Goal: Book appointment/travel/reservation

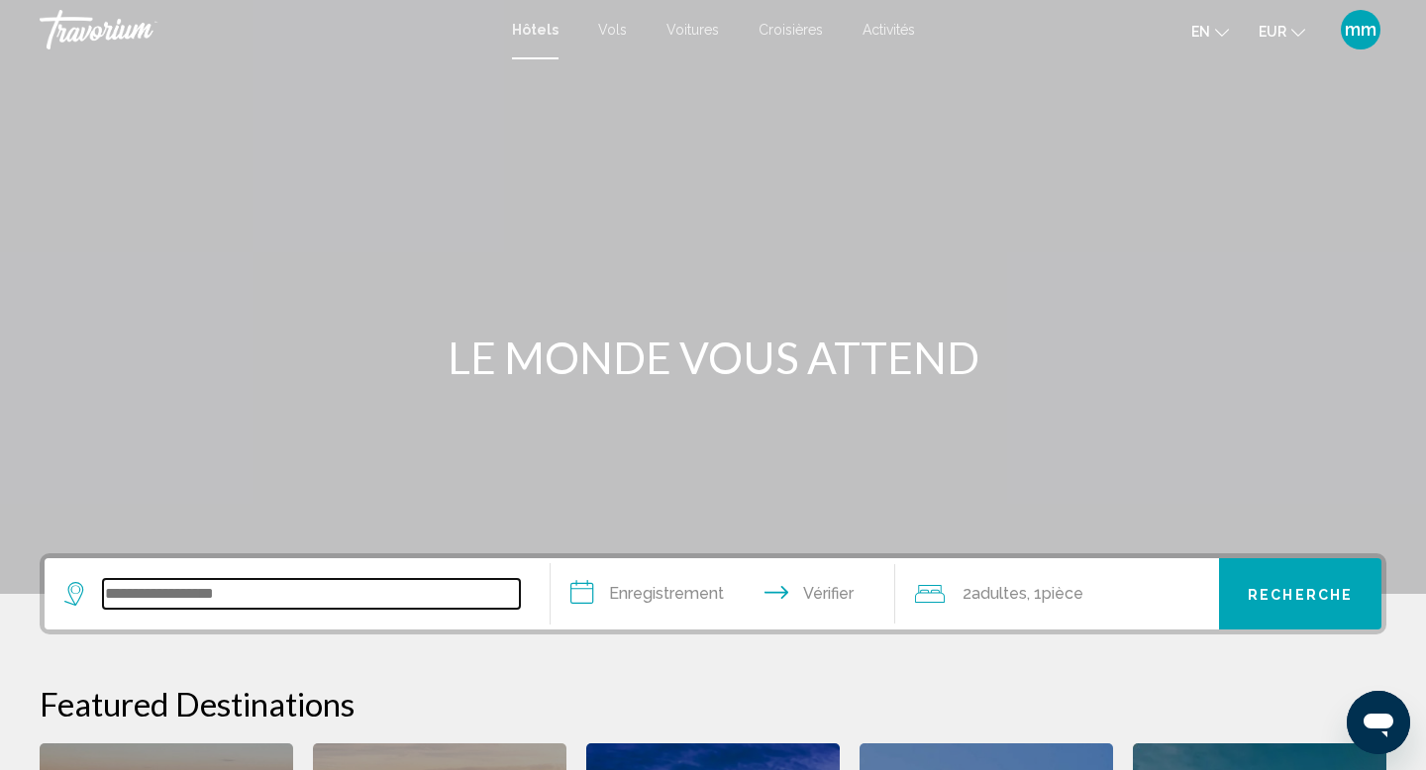
click at [219, 586] on input "Widget de recherche" at bounding box center [311, 594] width 417 height 30
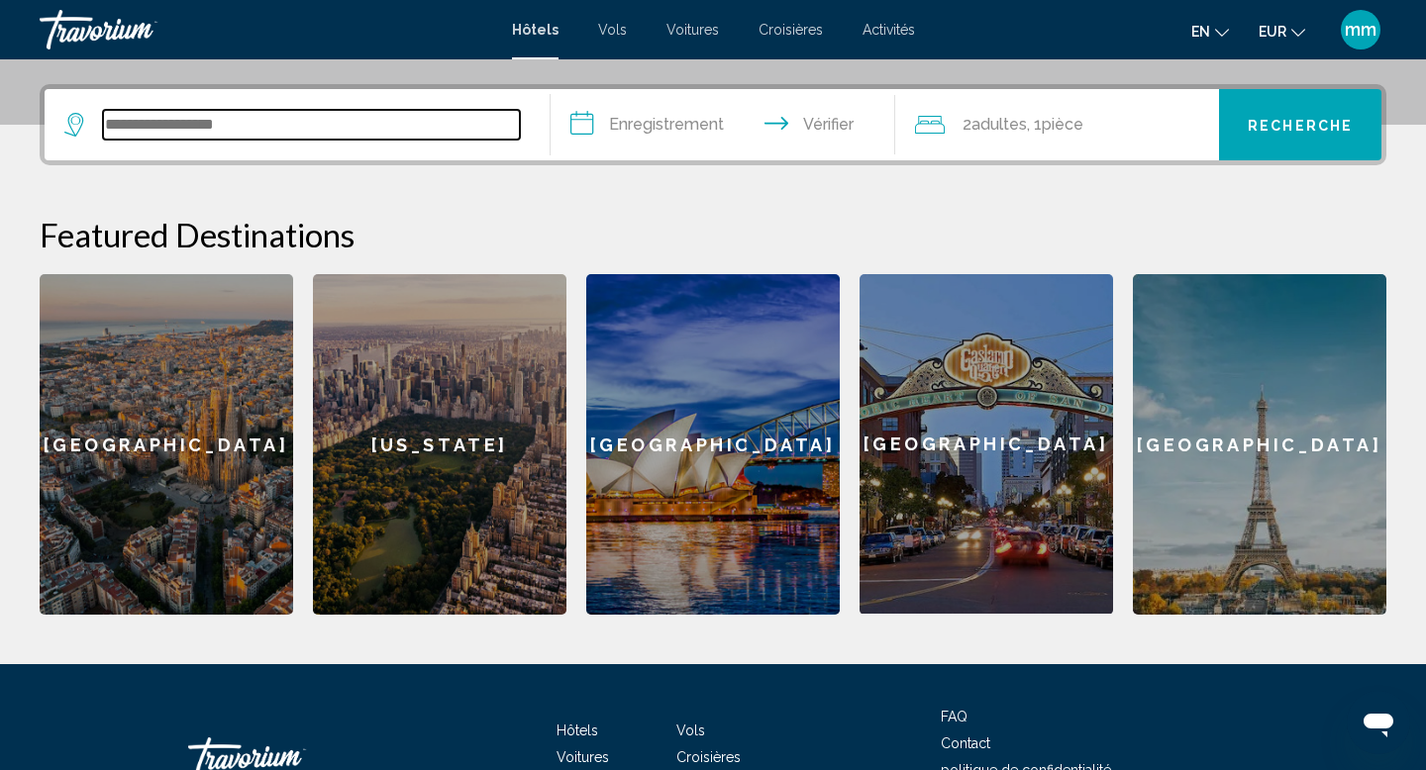
scroll to position [489, 0]
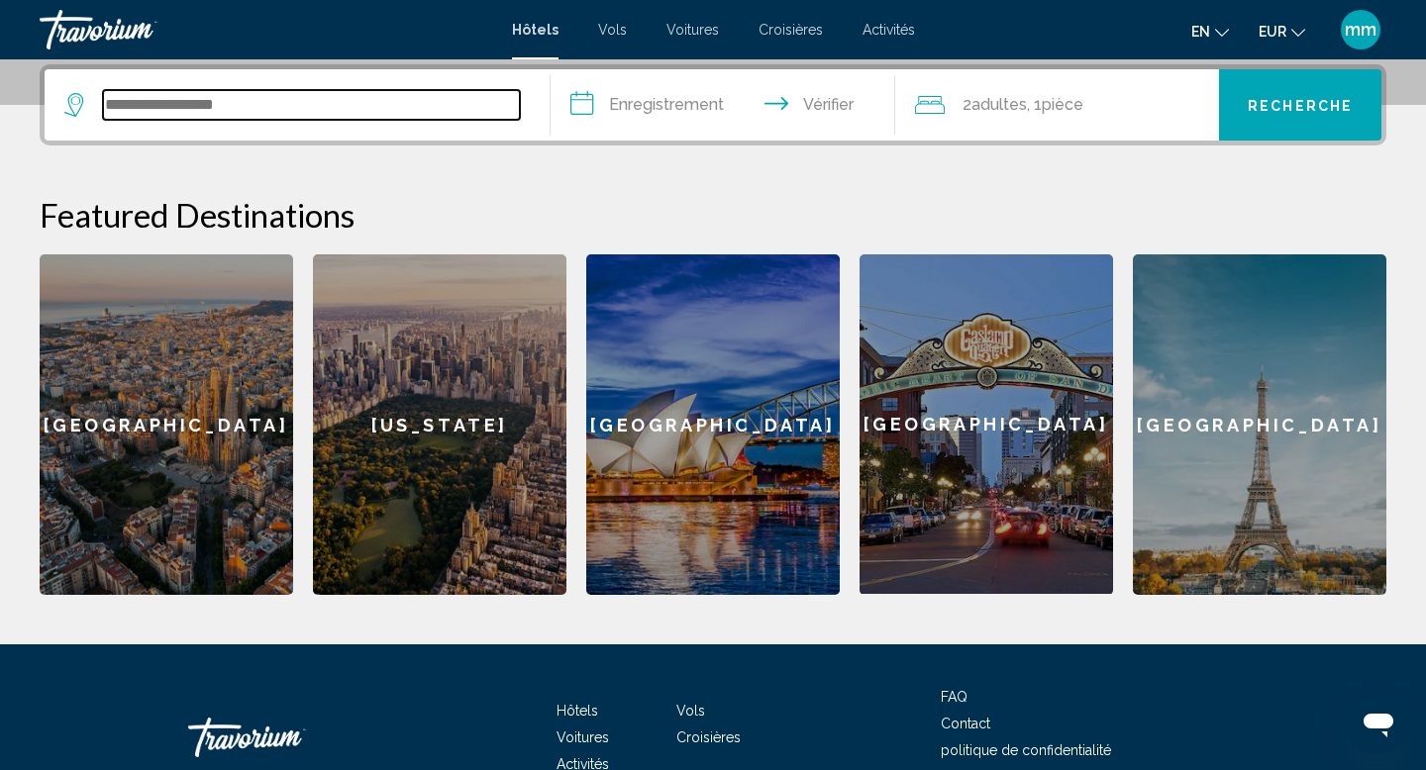
click at [200, 105] on input "Widget de recherche" at bounding box center [311, 105] width 417 height 30
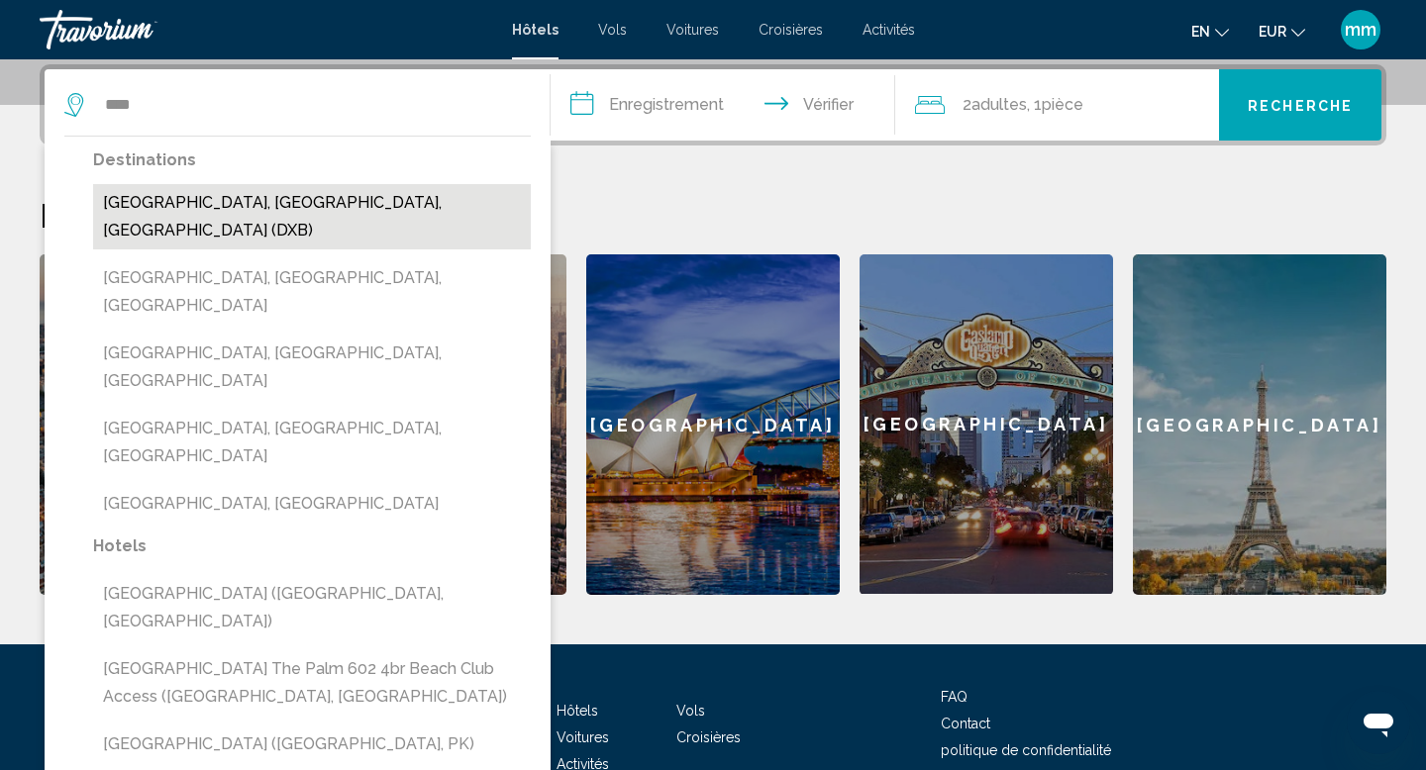
click at [198, 207] on button "Dubai, Dubai Emirate, United Arab Emirates (DXB)" at bounding box center [312, 216] width 438 height 65
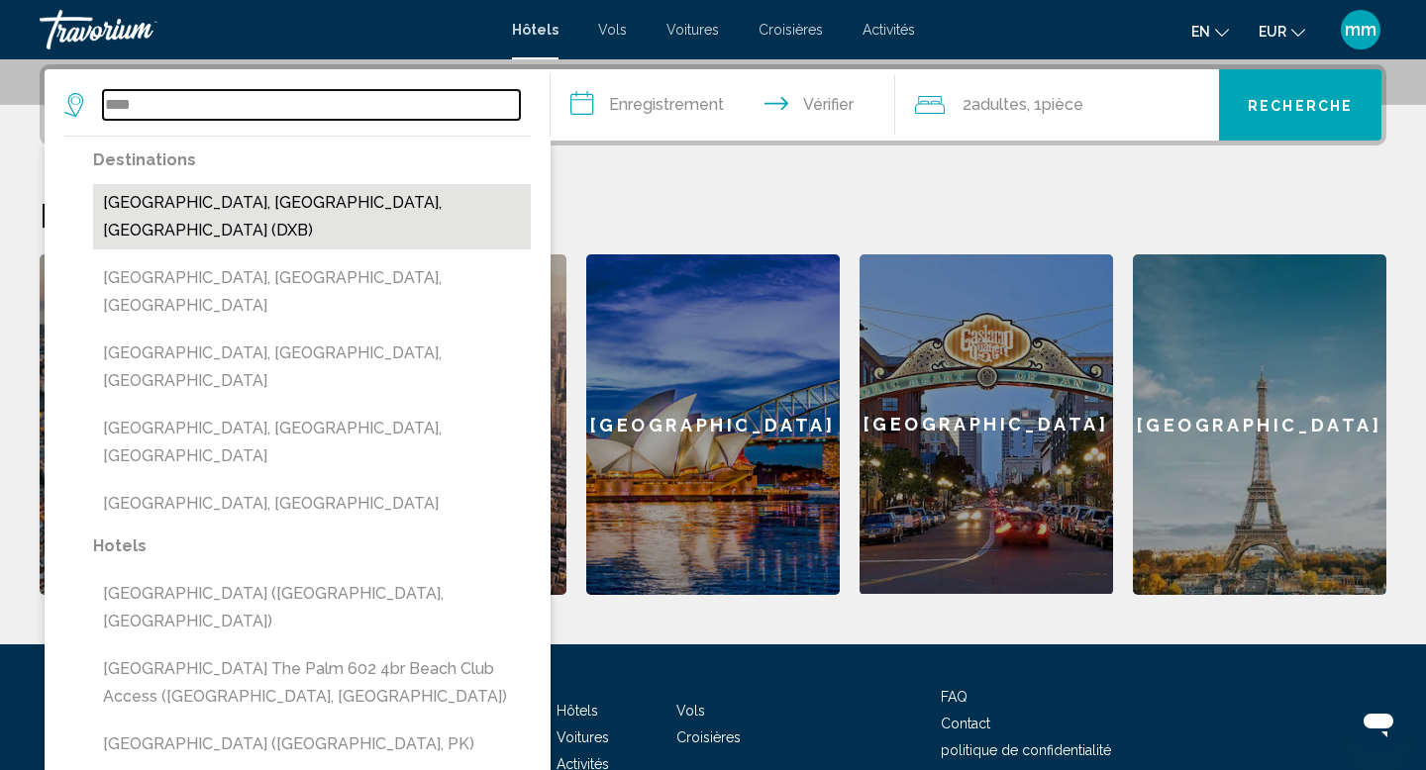
type input "**********"
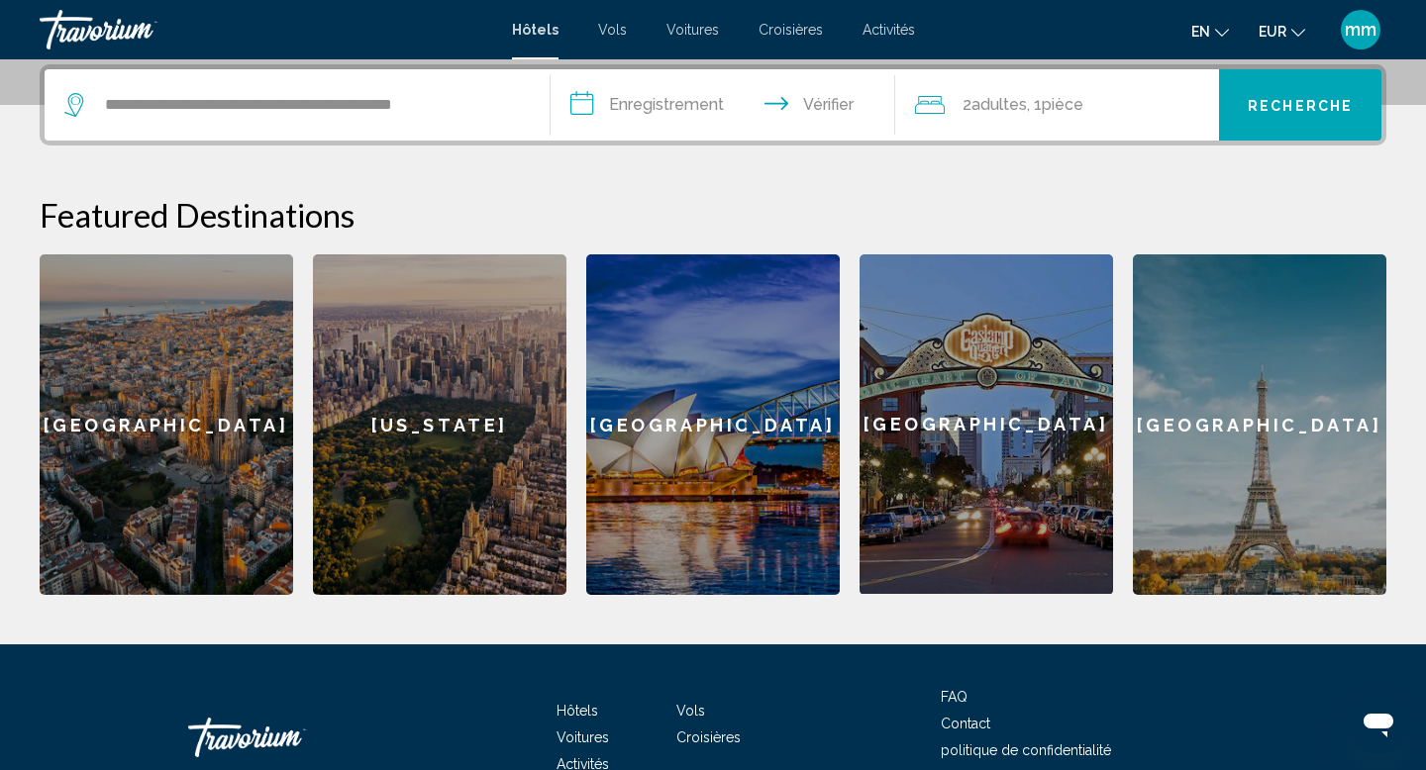
click at [676, 103] on input "**********" at bounding box center [726, 107] width 352 height 77
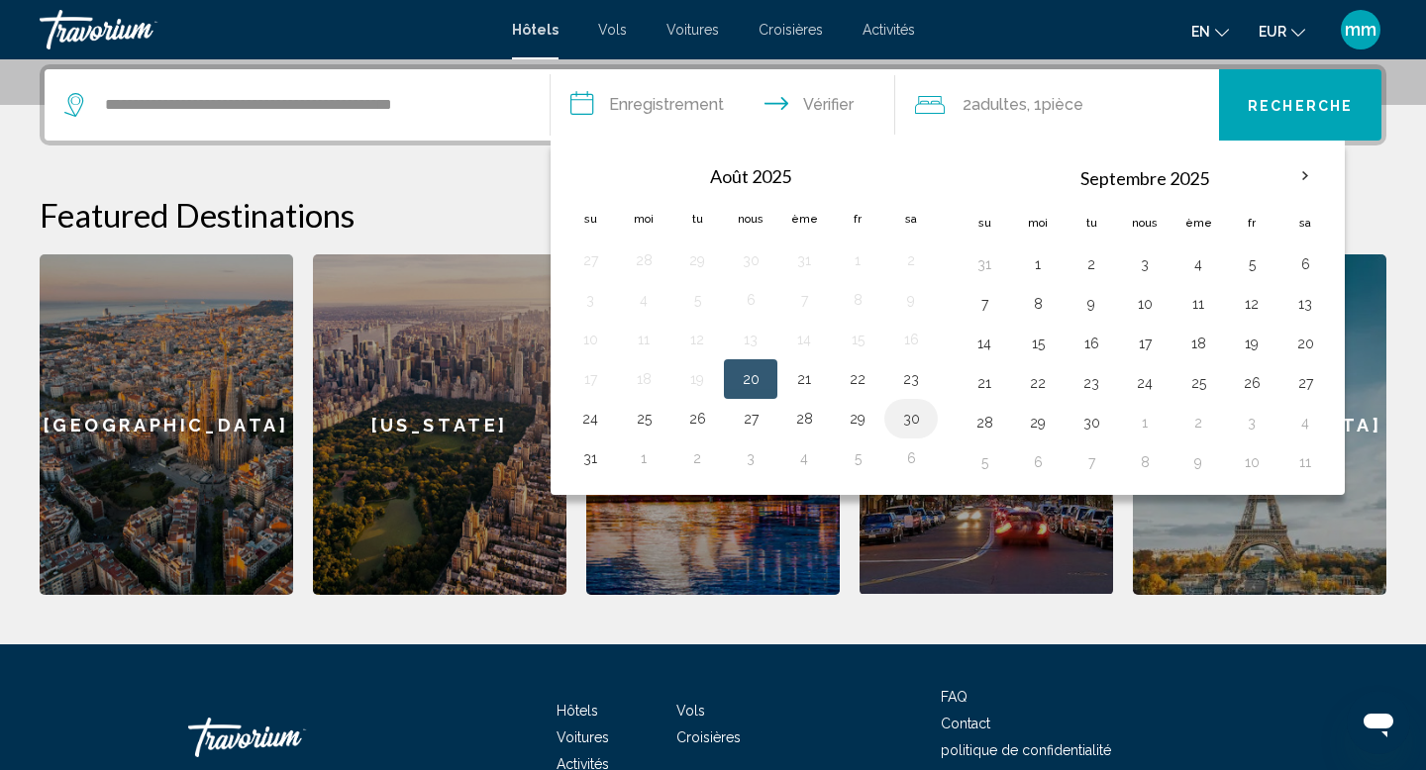
click at [915, 417] on button "30" at bounding box center [911, 419] width 32 height 28
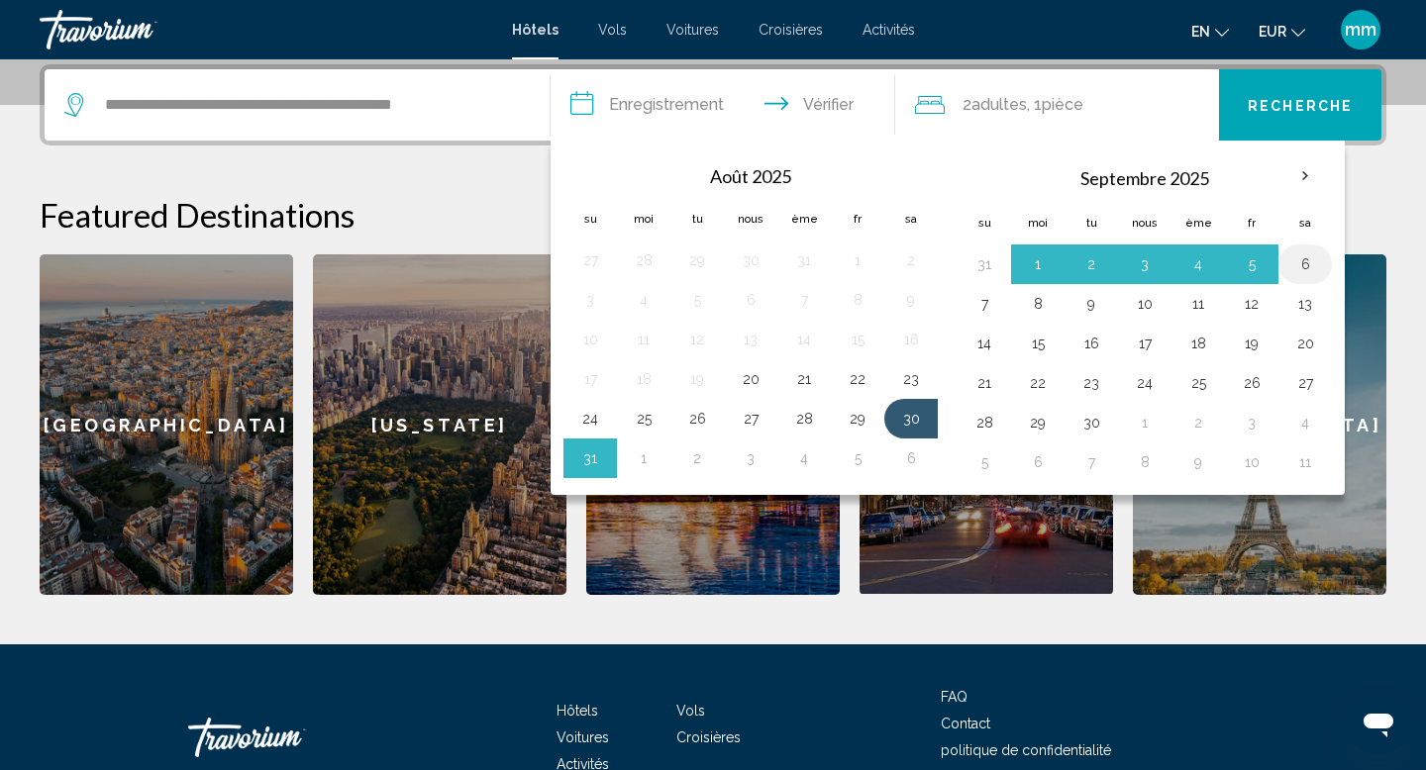
click at [1297, 268] on button "6" at bounding box center [1305, 264] width 32 height 28
type input "**********"
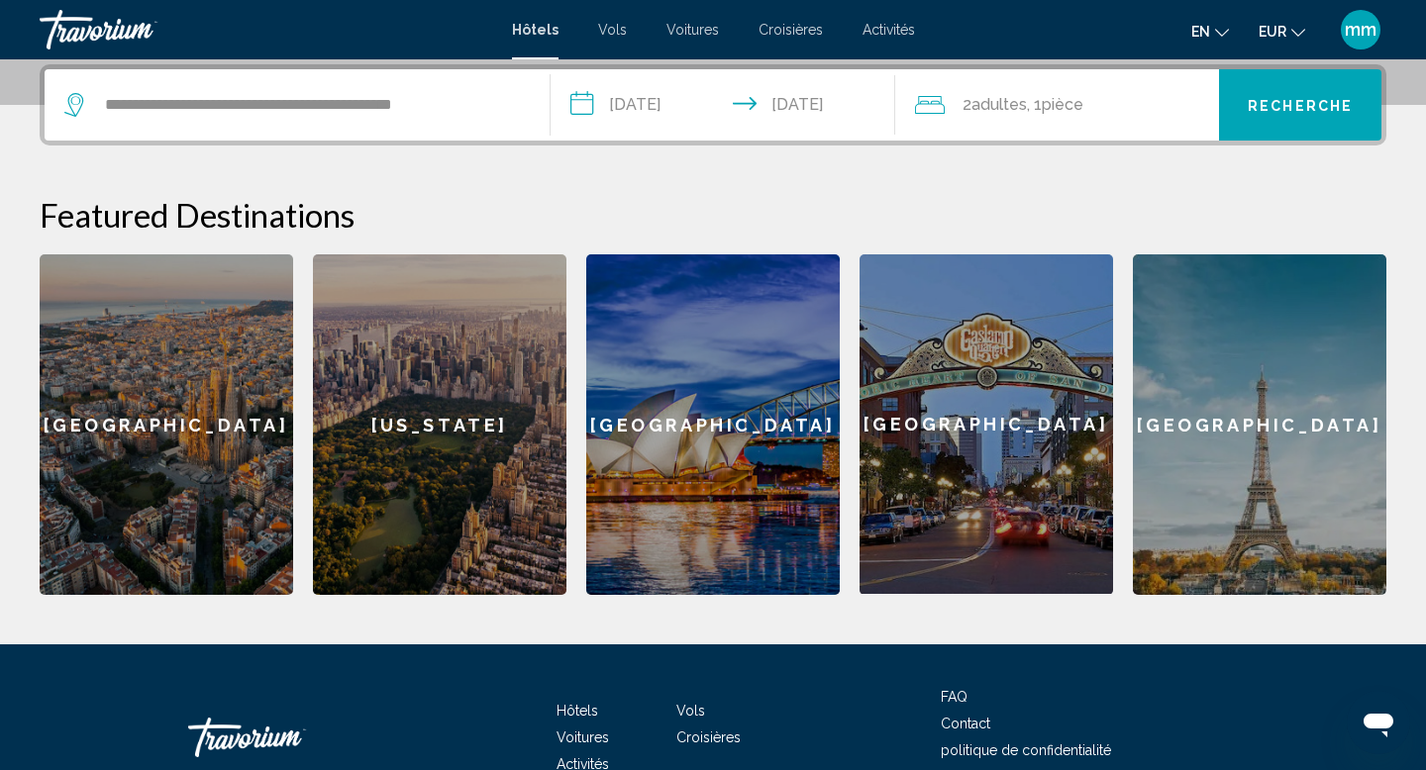
click at [1309, 122] on button "Recherche" at bounding box center [1300, 104] width 162 height 71
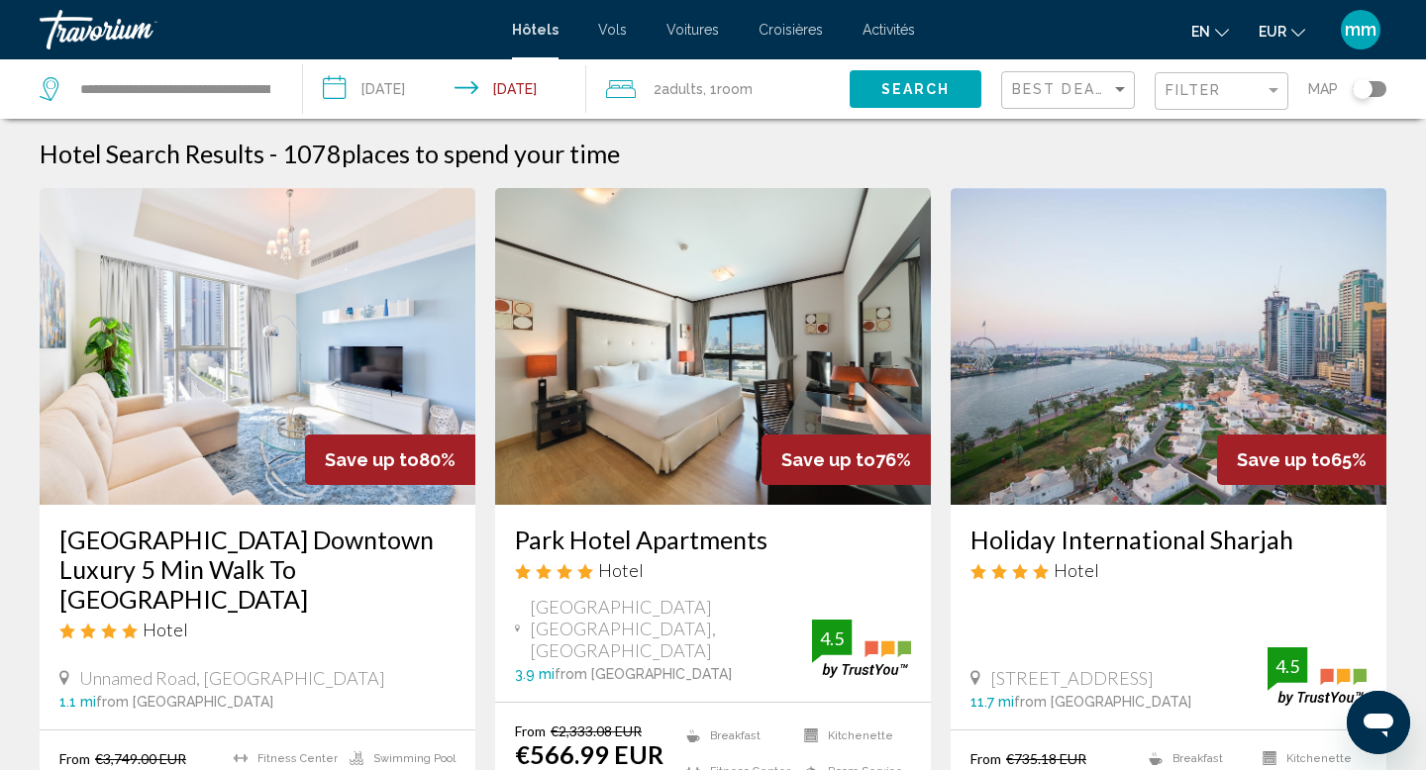
click at [827, 149] on div "Hotel Search Results - 1078 places to spend your time" at bounding box center [713, 154] width 1346 height 30
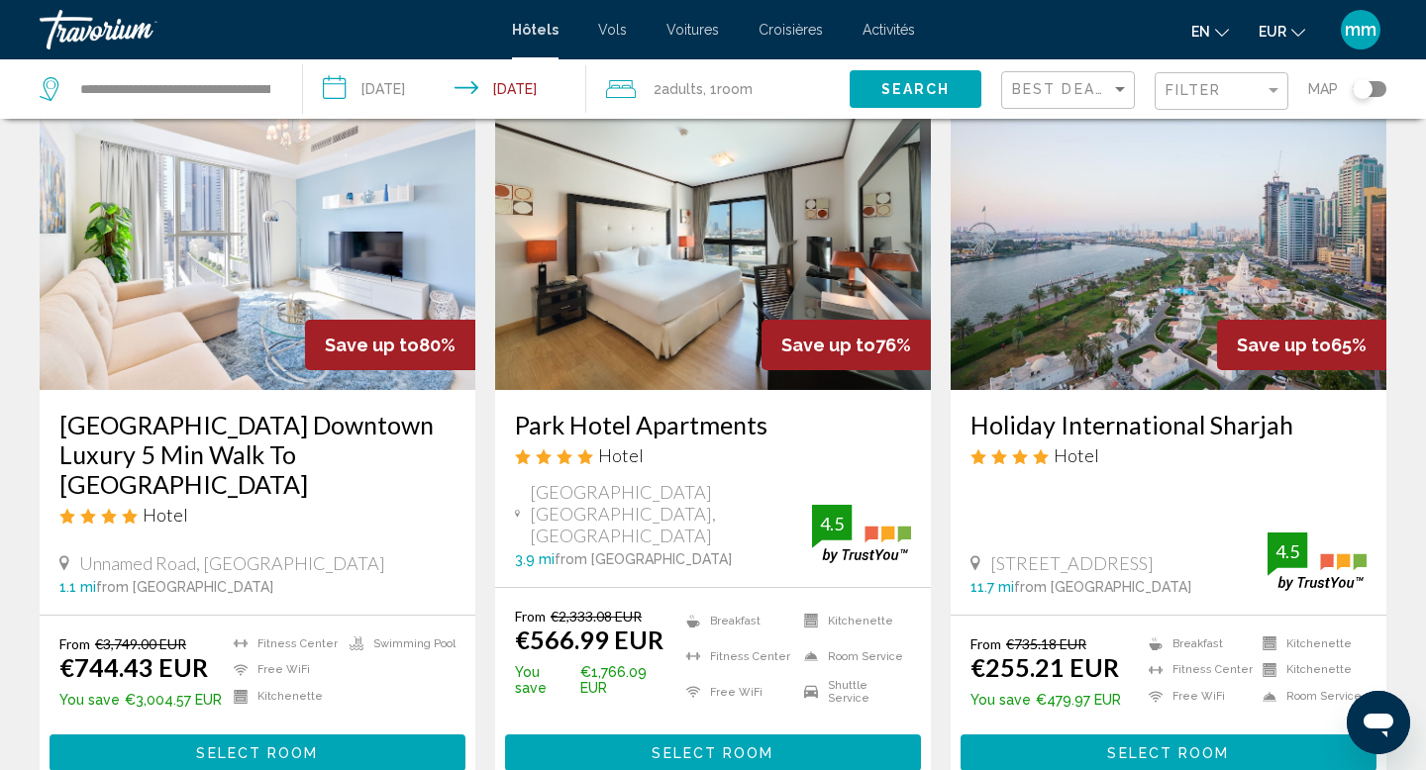
scroll to position [119, 0]
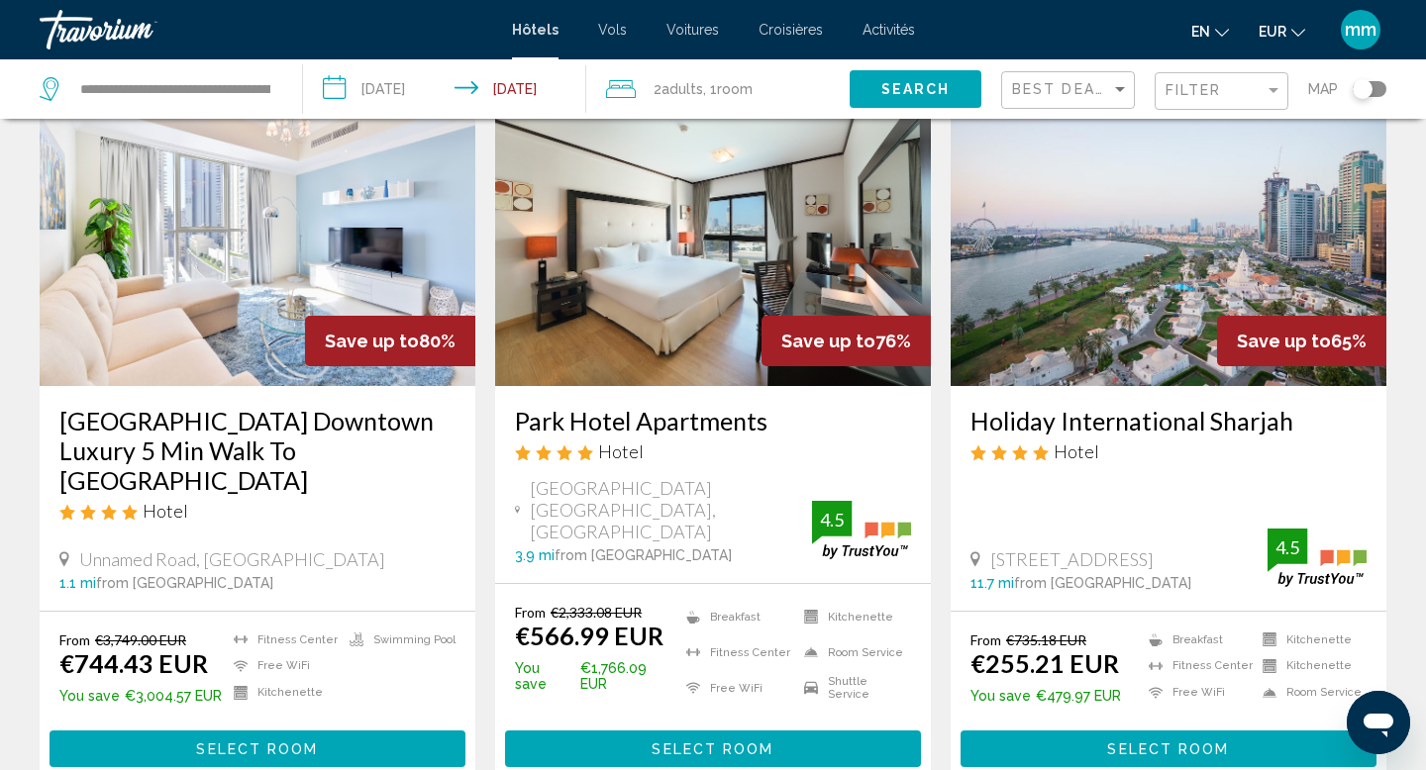
click at [801, 83] on div "2 Adult Adults , 1 Room rooms" at bounding box center [728, 89] width 244 height 28
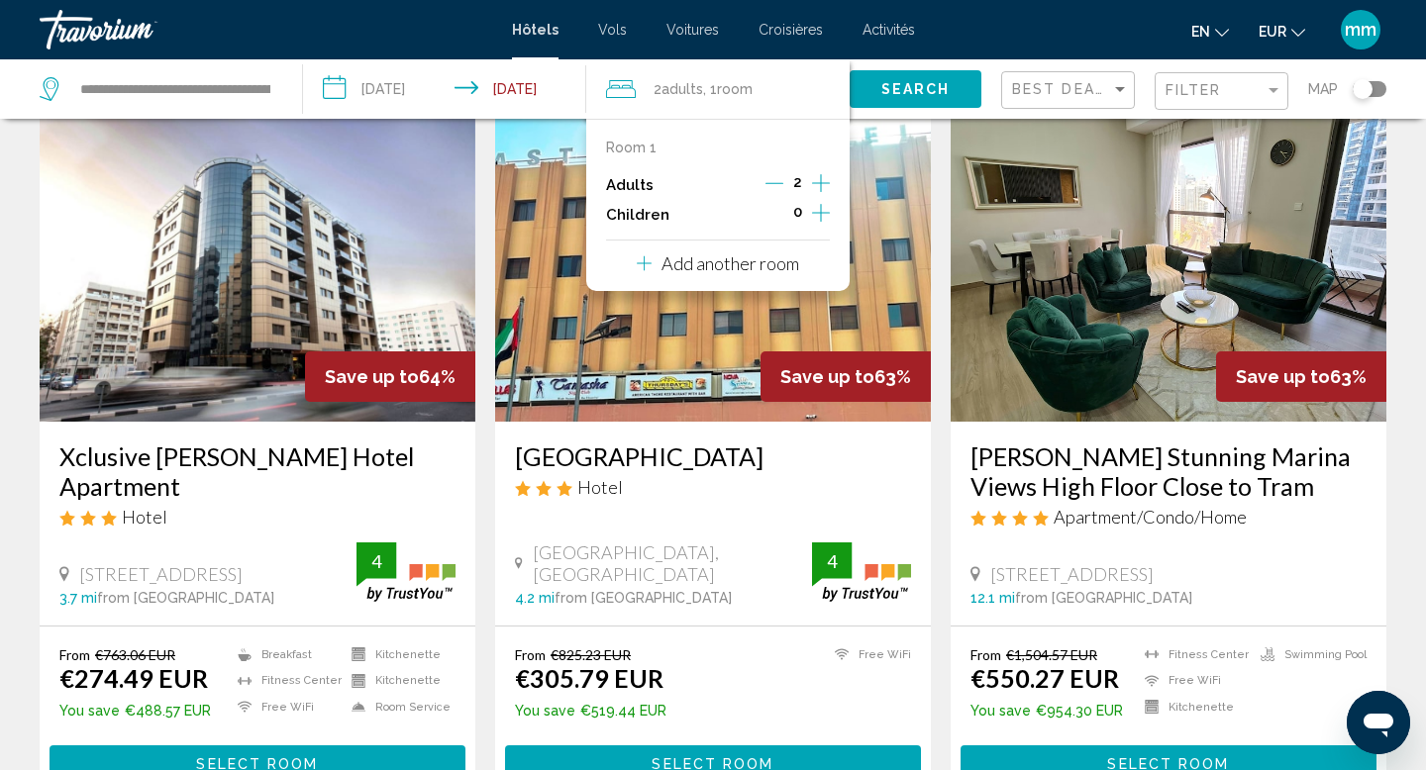
scroll to position [871, 0]
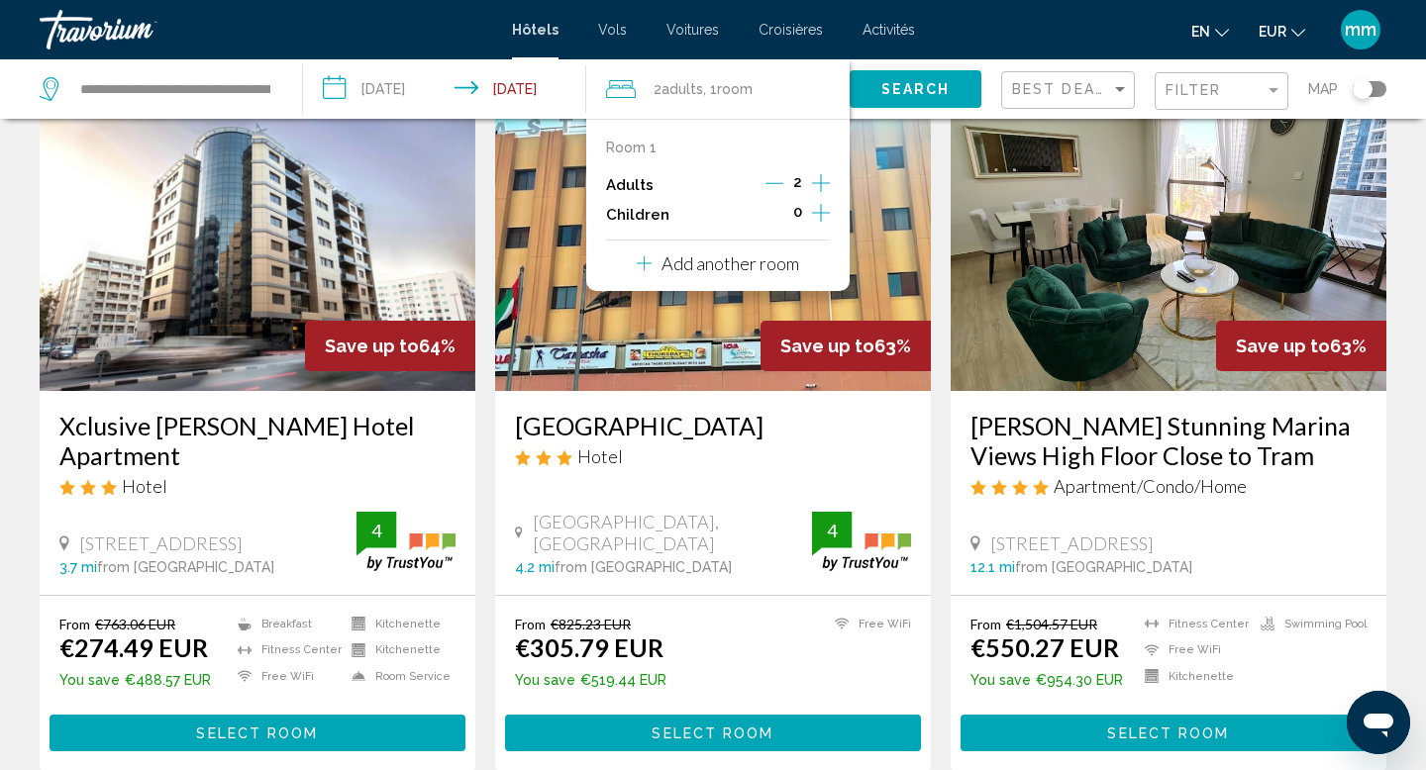
click at [1061, 21] on div "en Anglais Espagnol Français italien Portugais russe EUR USD ($) MXN (Mexique$)…" at bounding box center [1161, 30] width 452 height 42
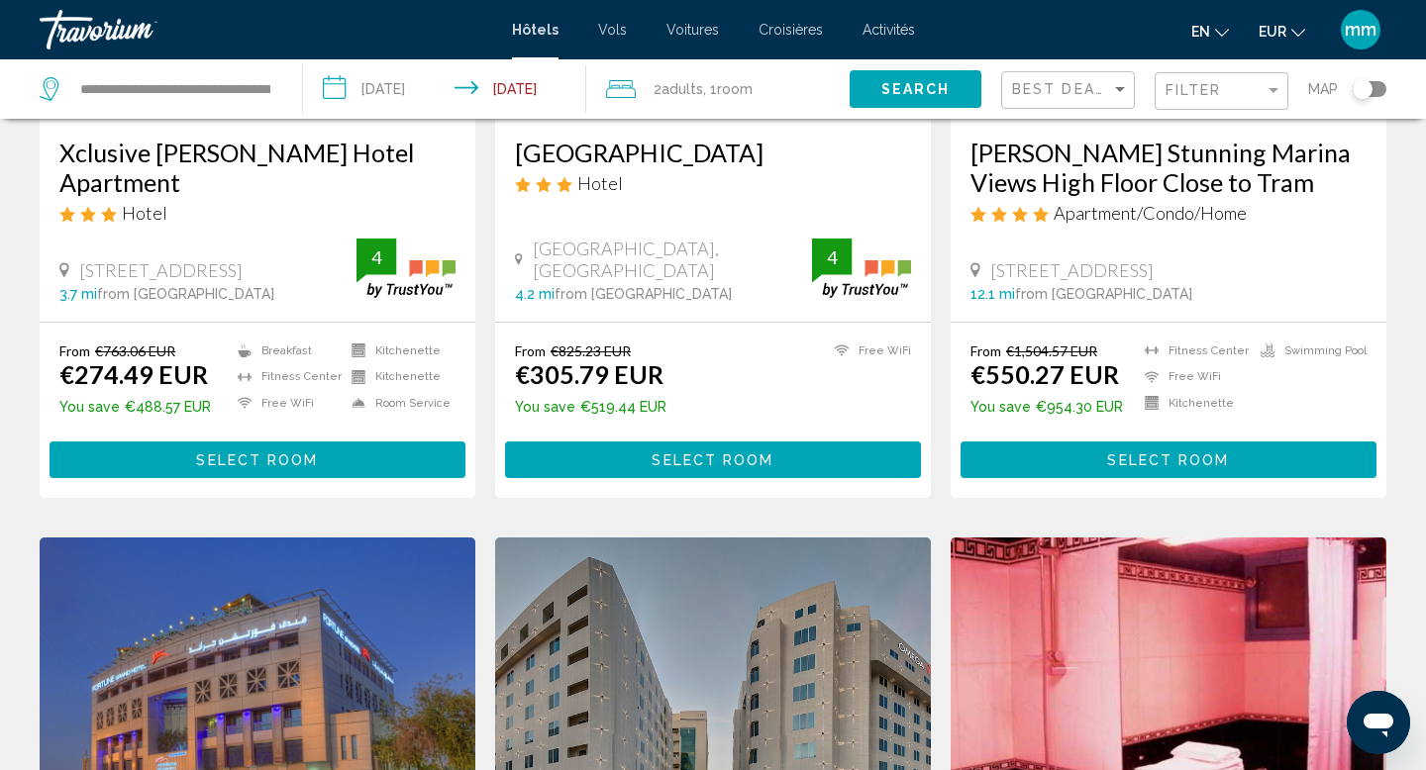
scroll to position [1148, 0]
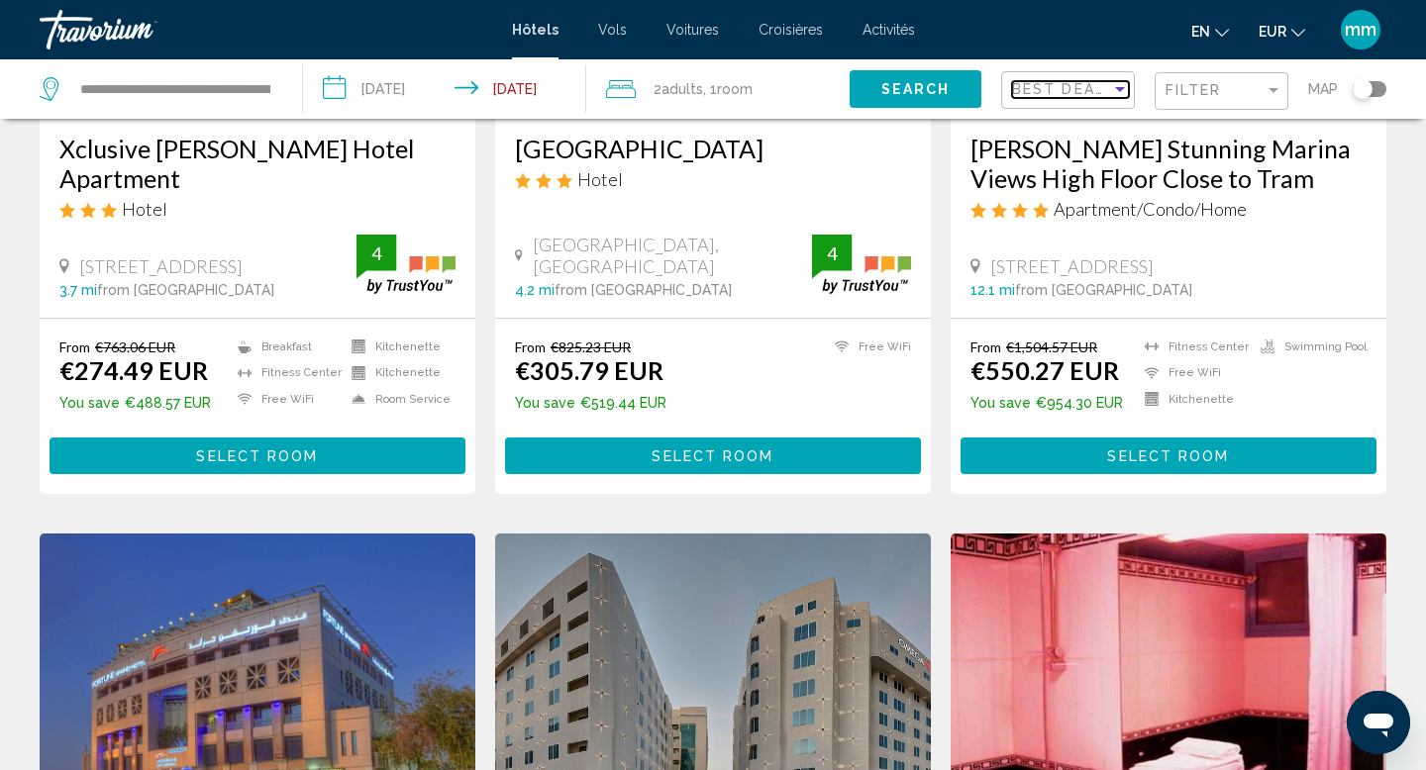
click at [1104, 96] on span "Best Deals" at bounding box center [1064, 89] width 104 height 16
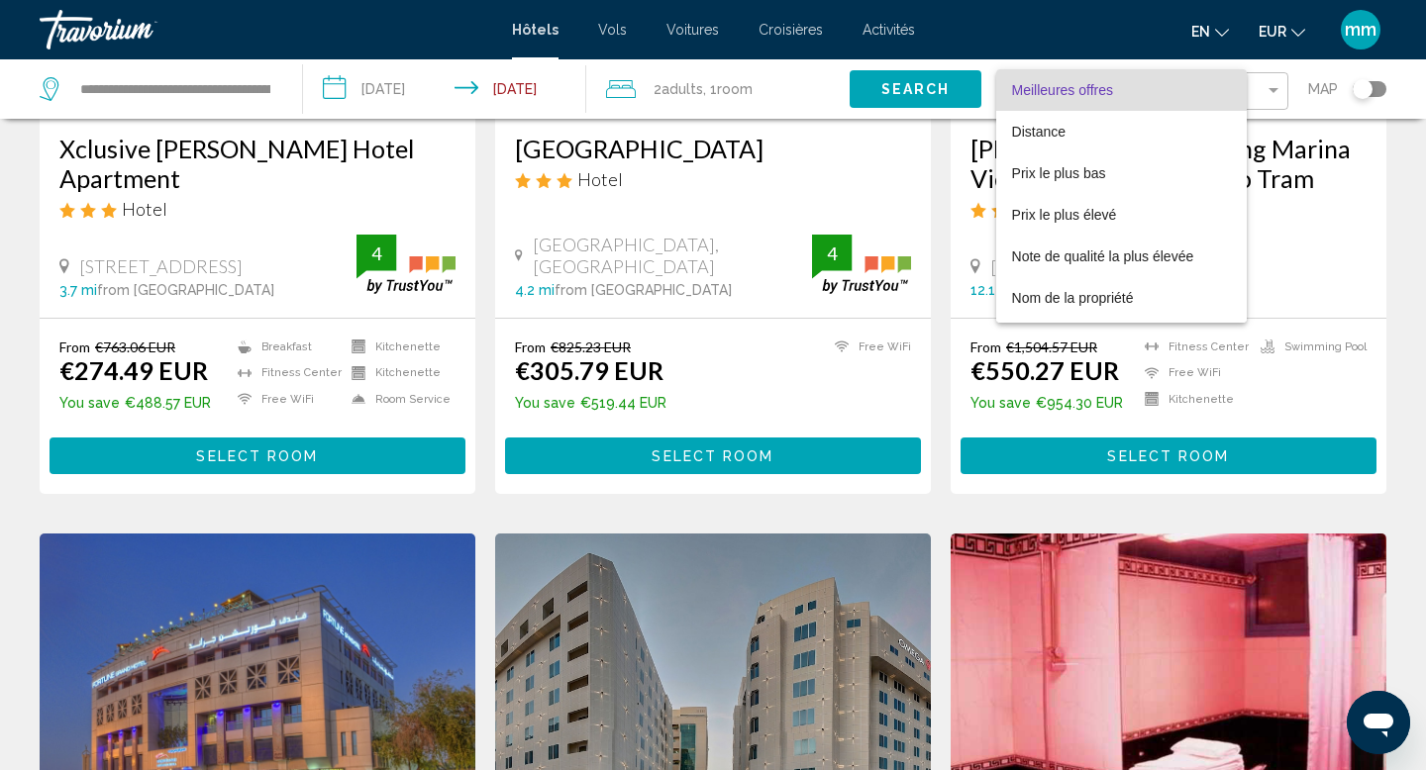
click at [738, 93] on div at bounding box center [713, 385] width 1426 height 770
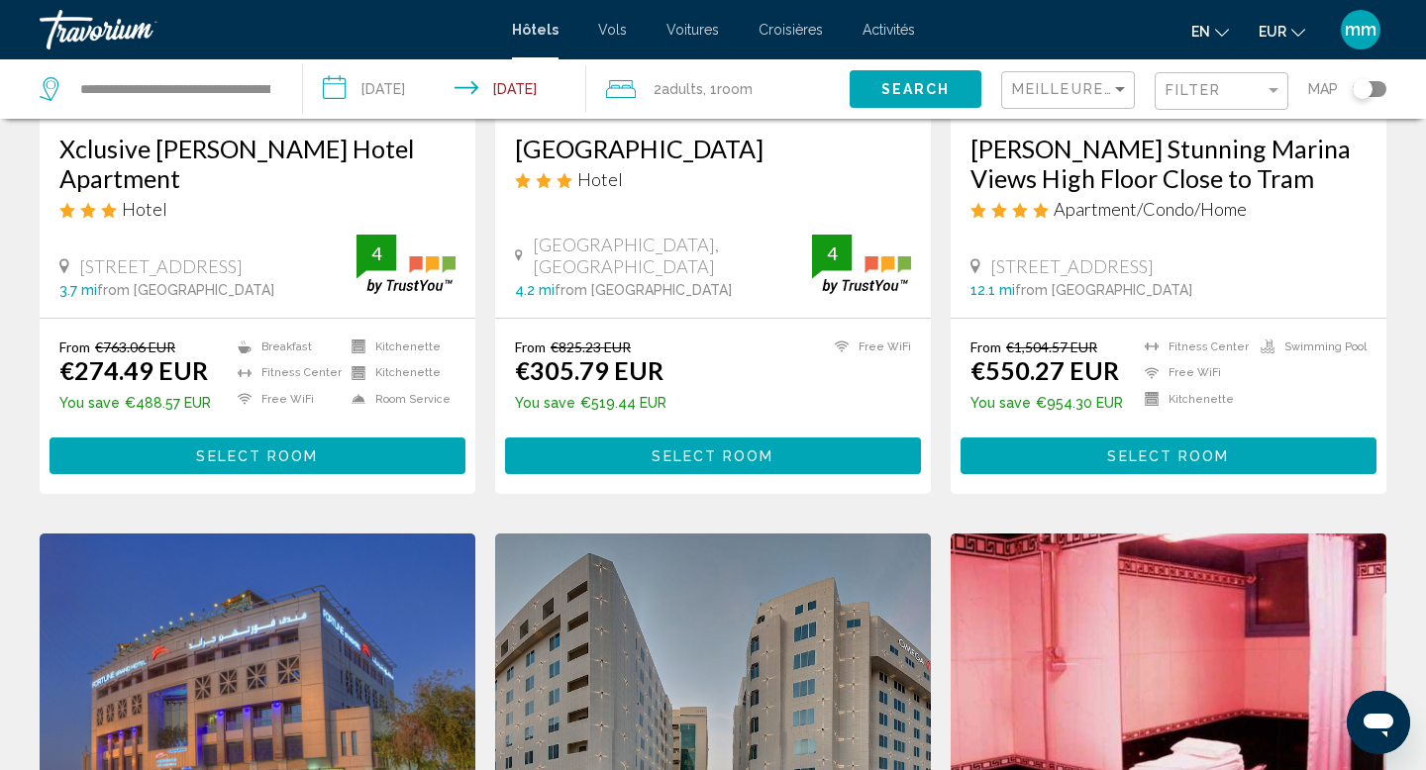
click at [686, 83] on span "Adults" at bounding box center [682, 89] width 42 height 16
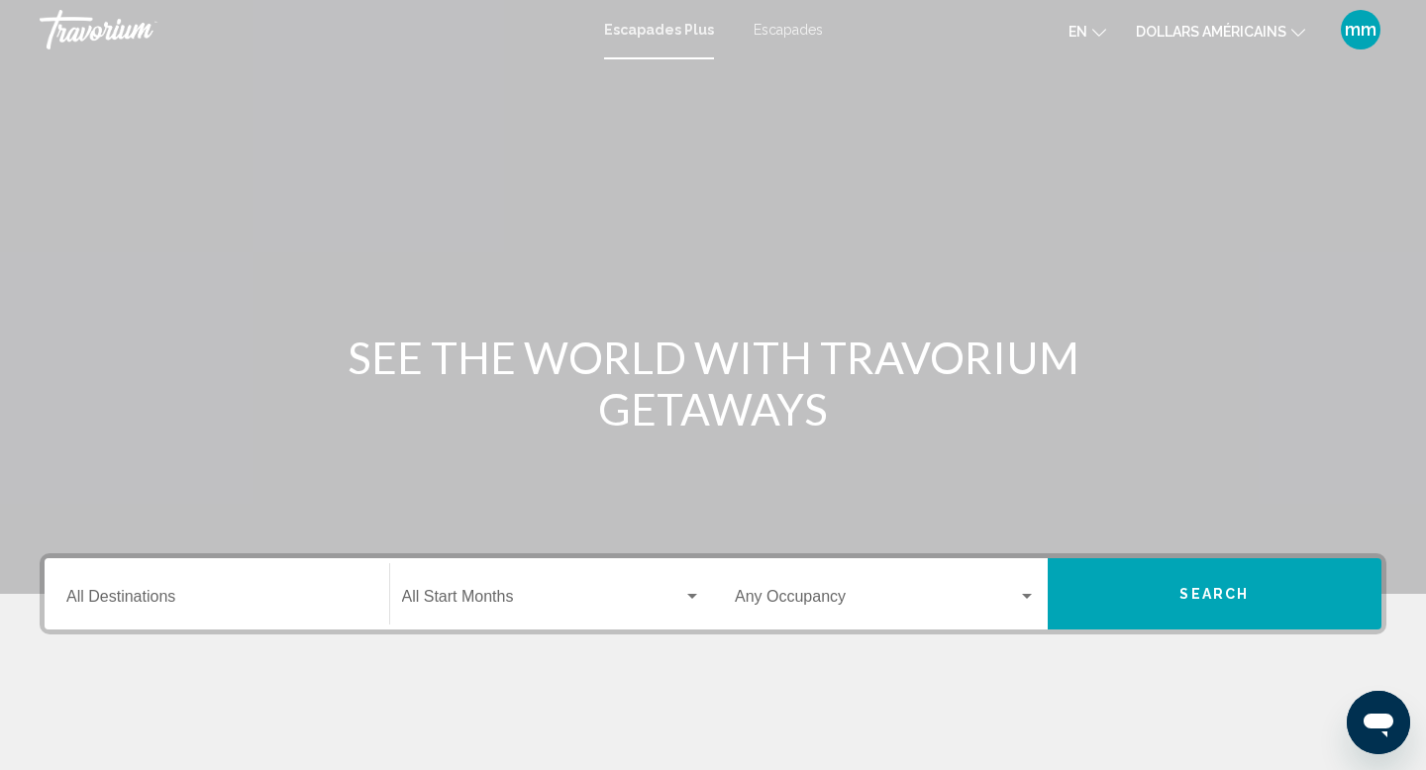
click at [257, 603] on input "Destination All Destinations" at bounding box center [216, 601] width 301 height 18
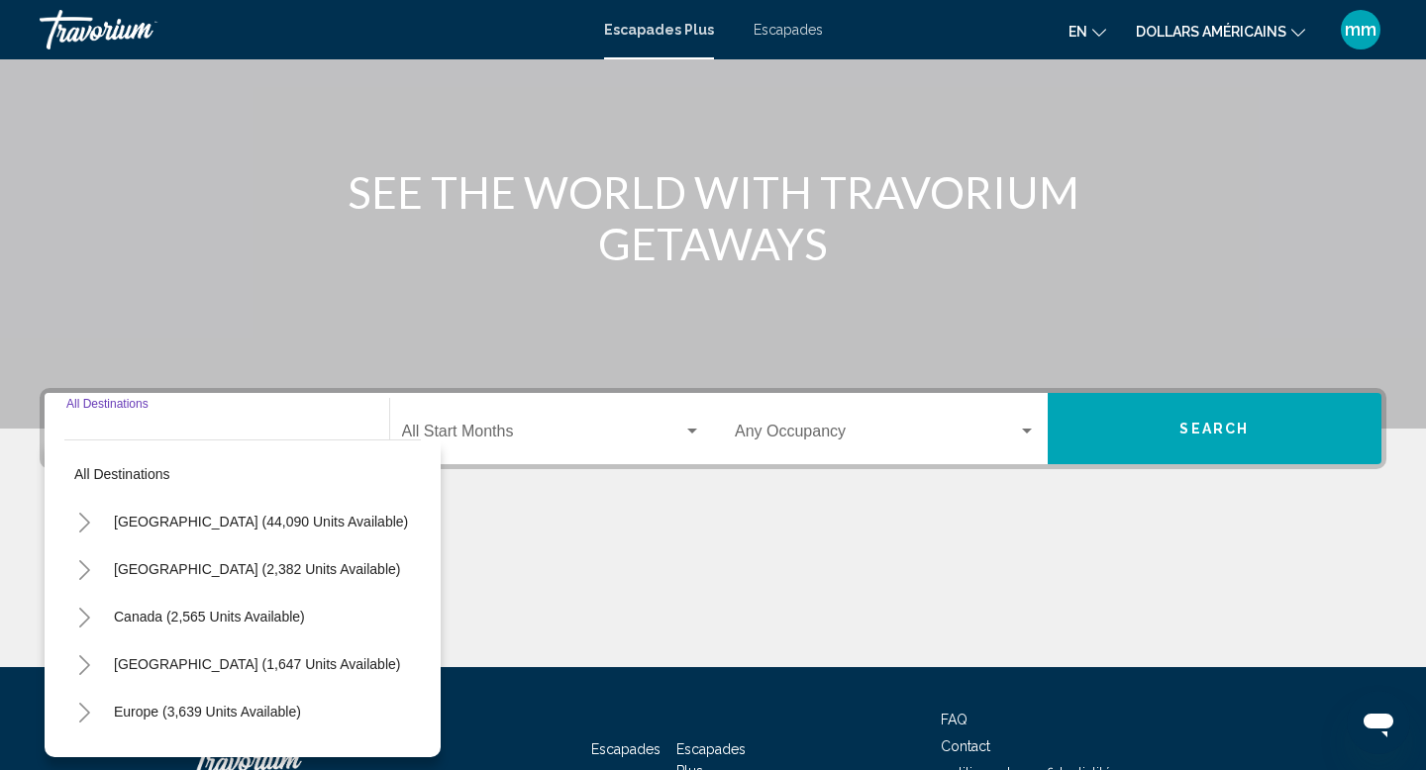
scroll to position [305, 0]
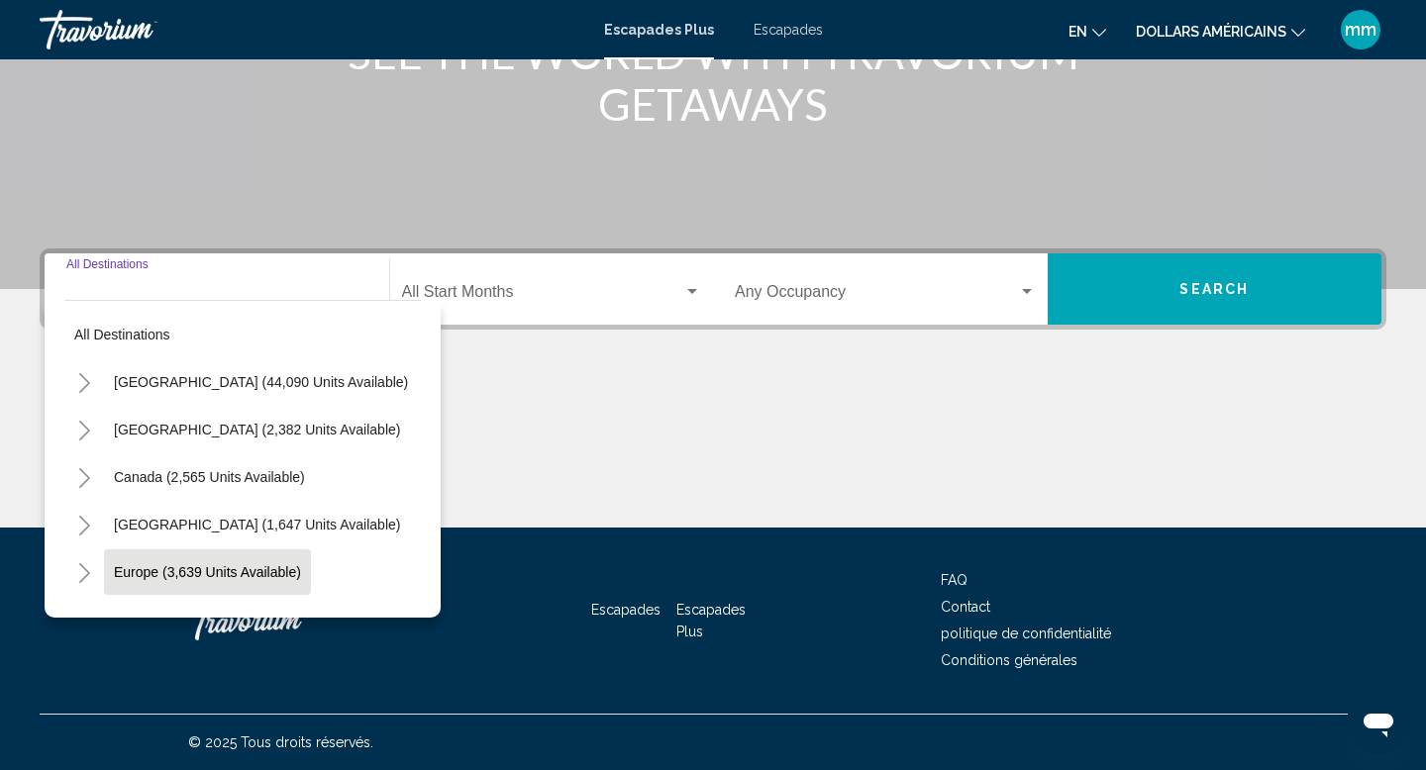
click at [162, 570] on span "Europe (3,639 units available)" at bounding box center [207, 572] width 187 height 16
type input "**********"
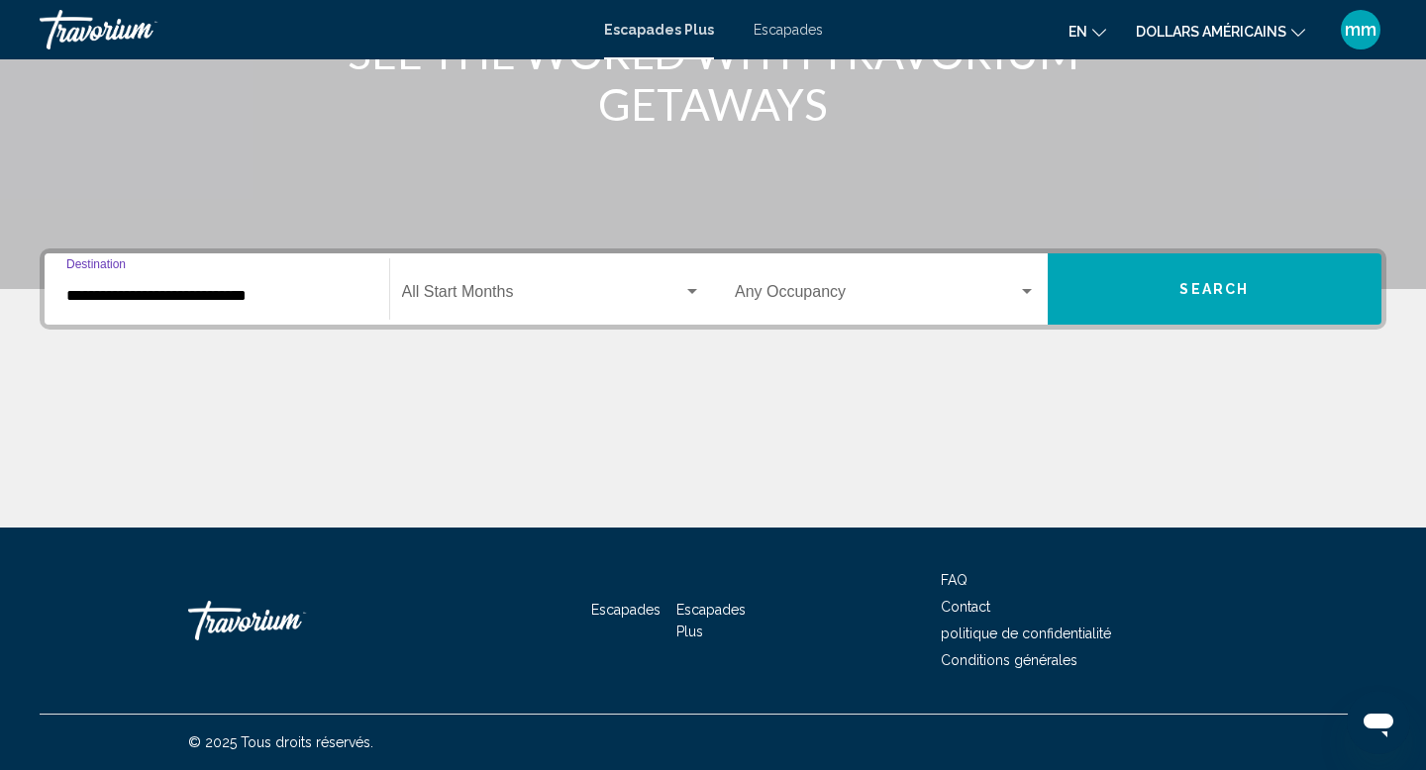
click at [563, 287] on span "Widget de recherche" at bounding box center [543, 296] width 282 height 18
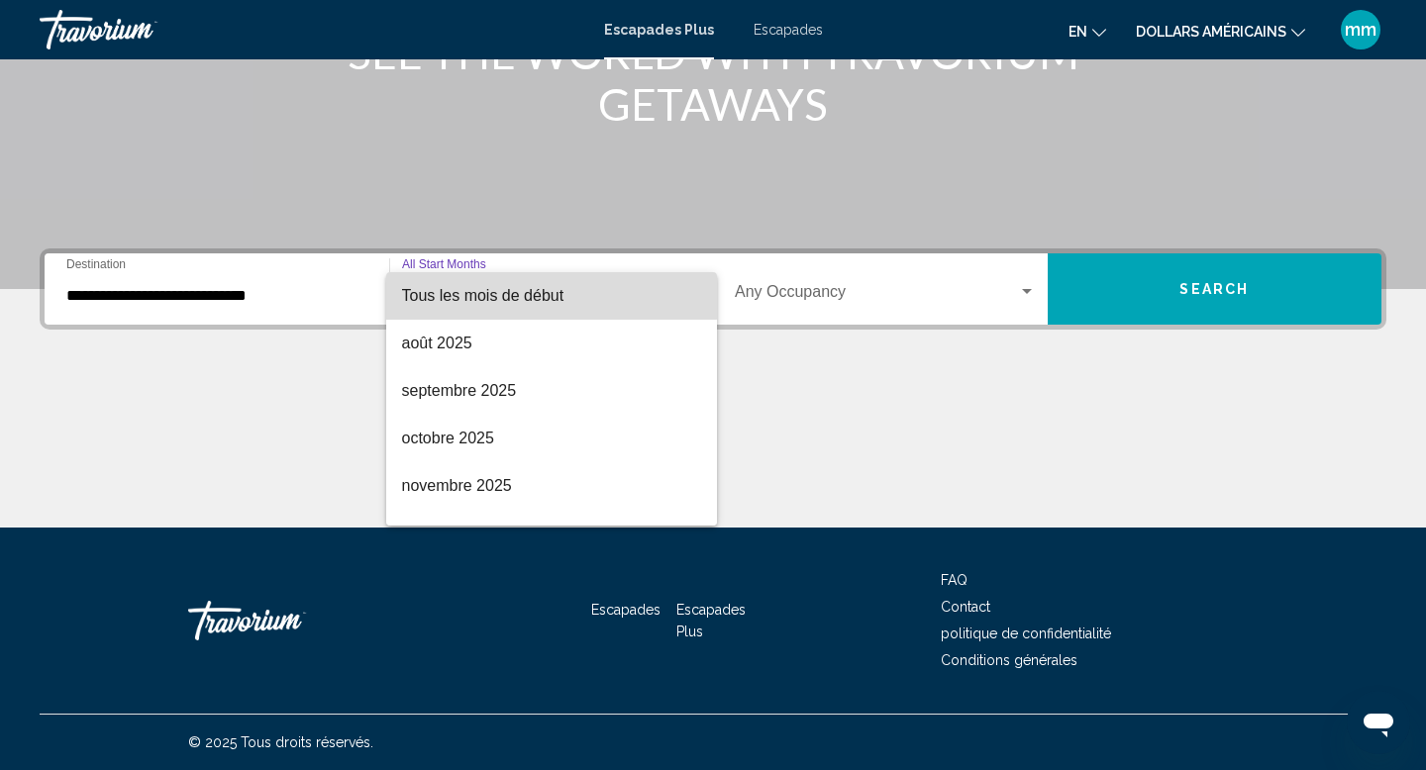
click at [521, 285] on span "Tous les mois de début" at bounding box center [552, 296] width 300 height 48
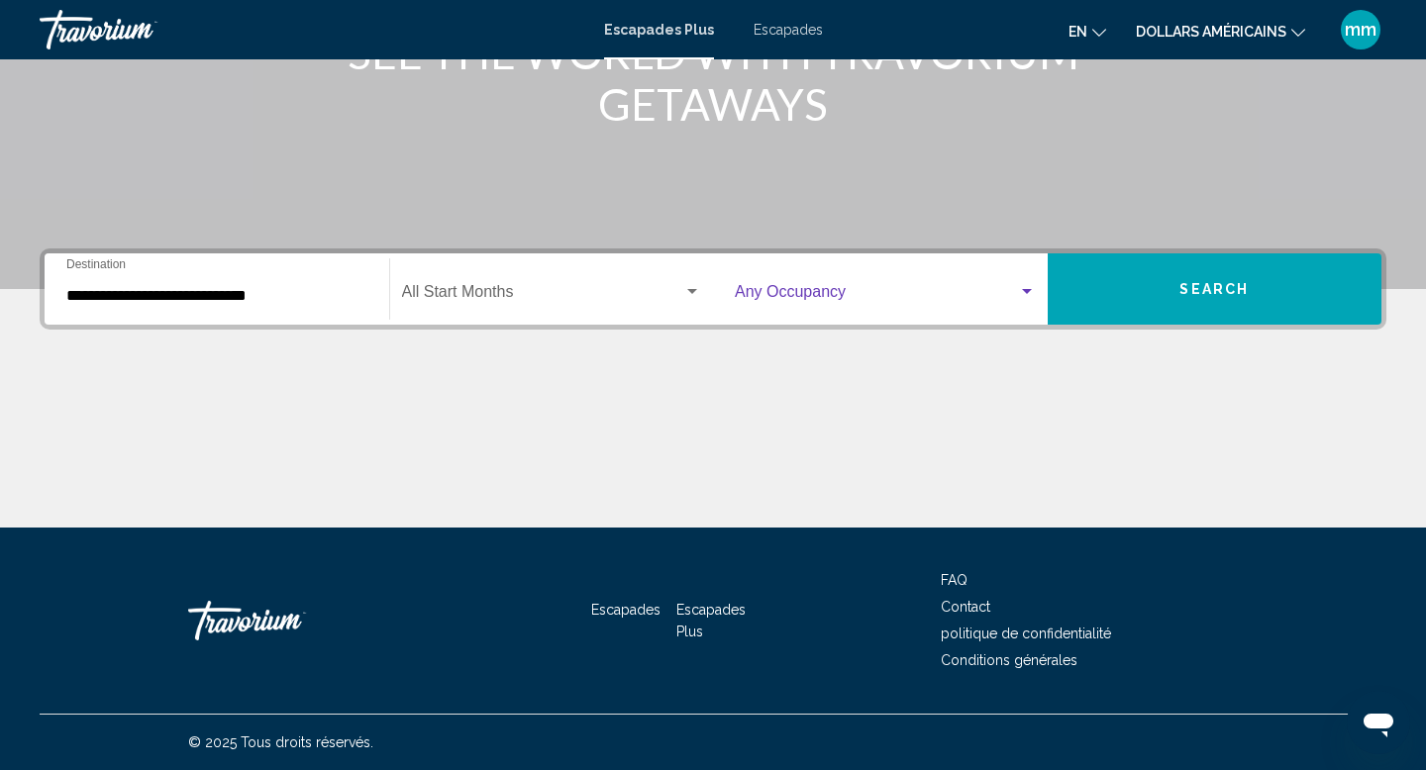
click at [1027, 287] on div "Widget de recherche" at bounding box center [1027, 292] width 18 height 16
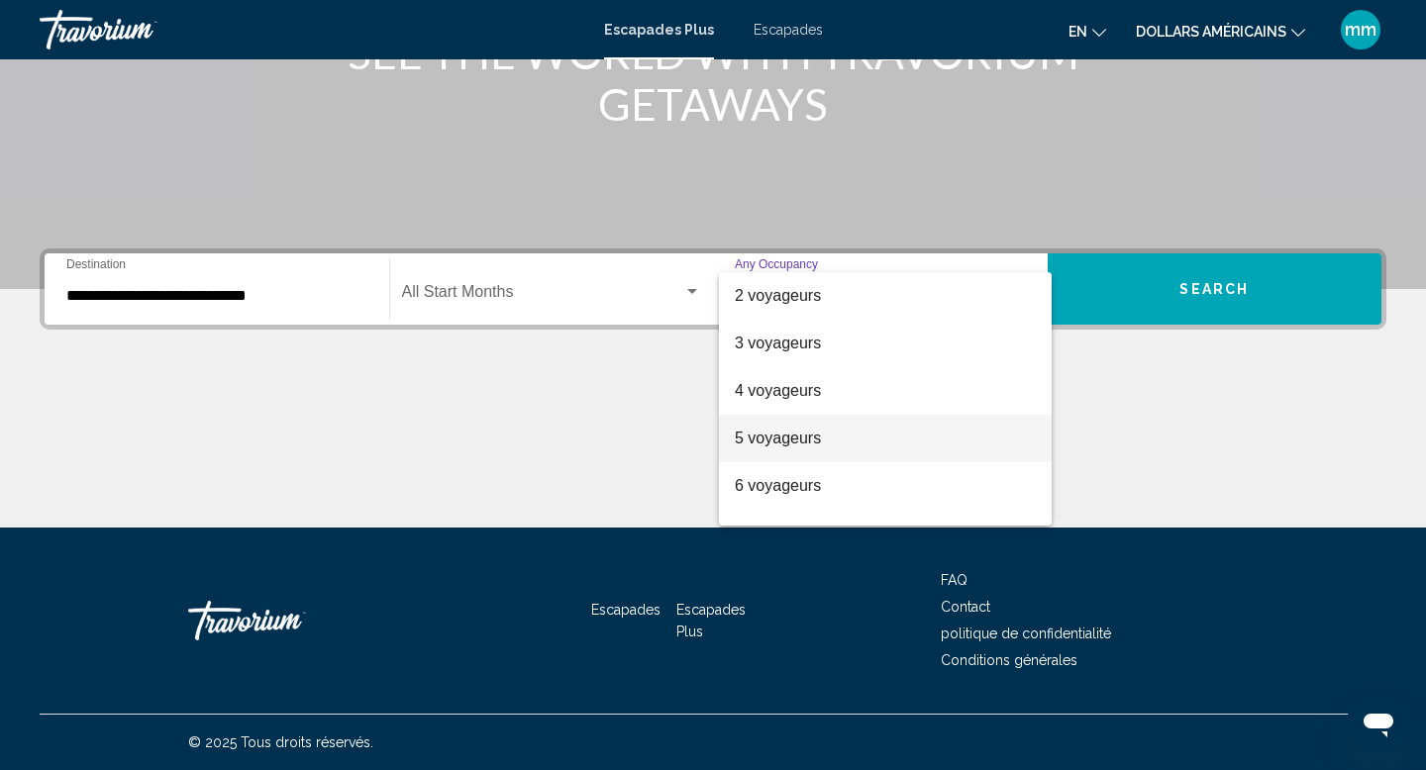
scroll to position [0, 0]
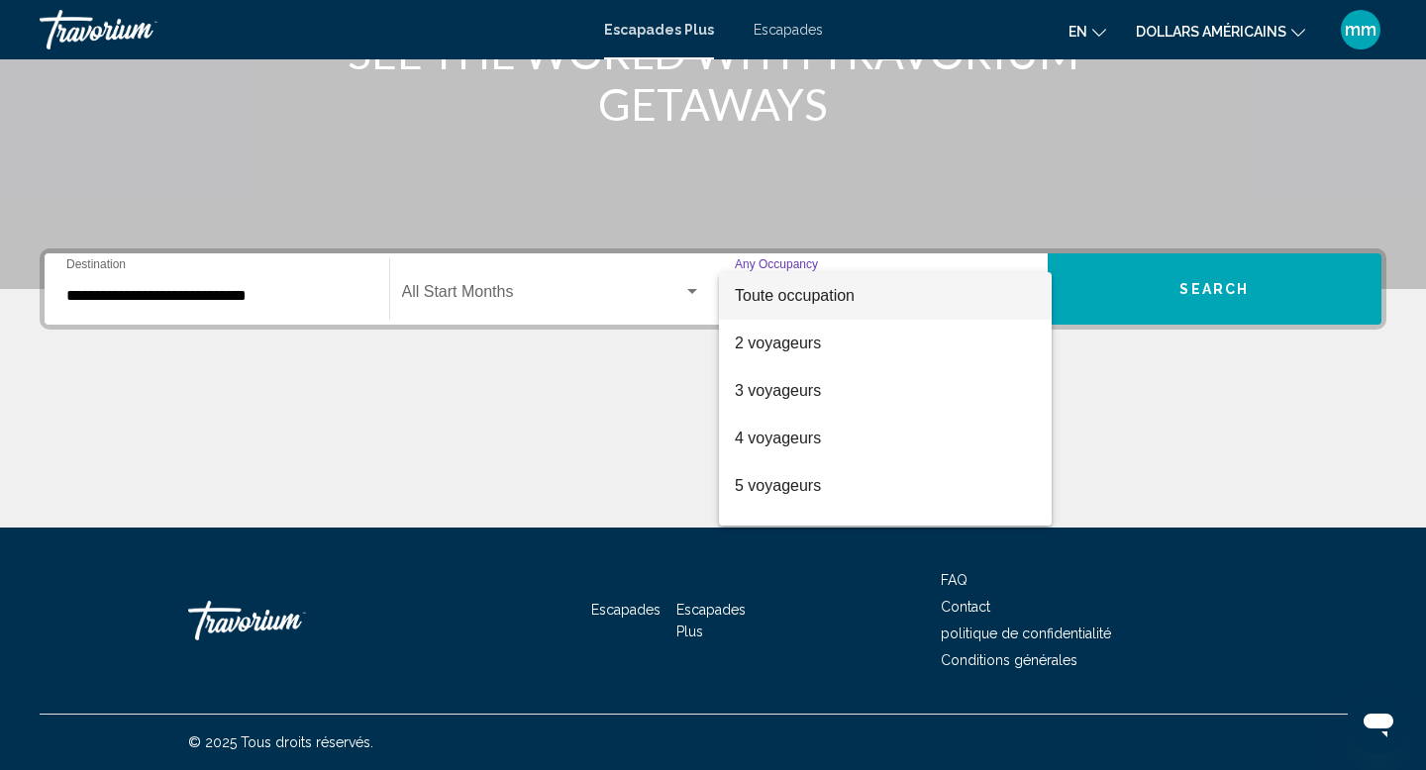
click at [929, 295] on span "Toute occupation" at bounding box center [885, 296] width 301 height 48
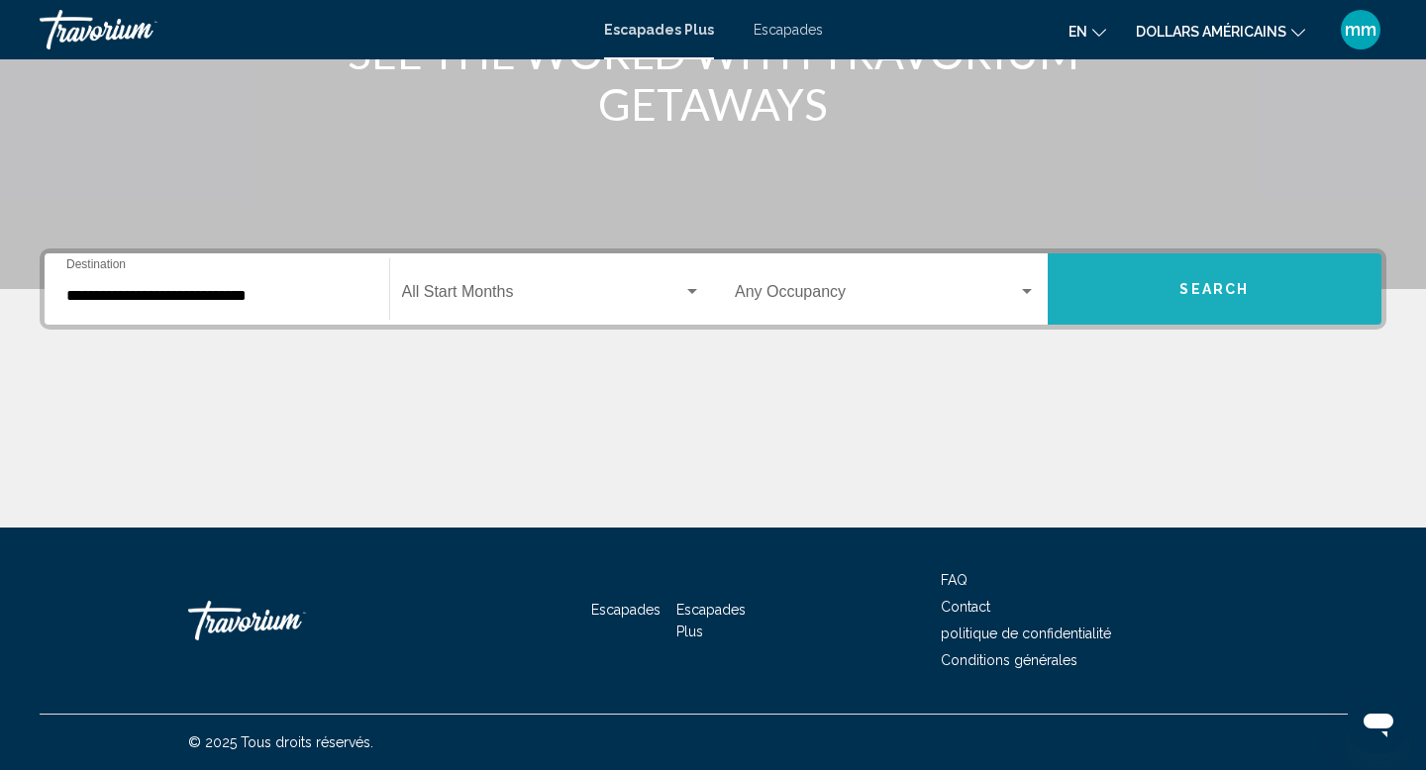
click at [1272, 288] on button "Search" at bounding box center [1214, 288] width 335 height 71
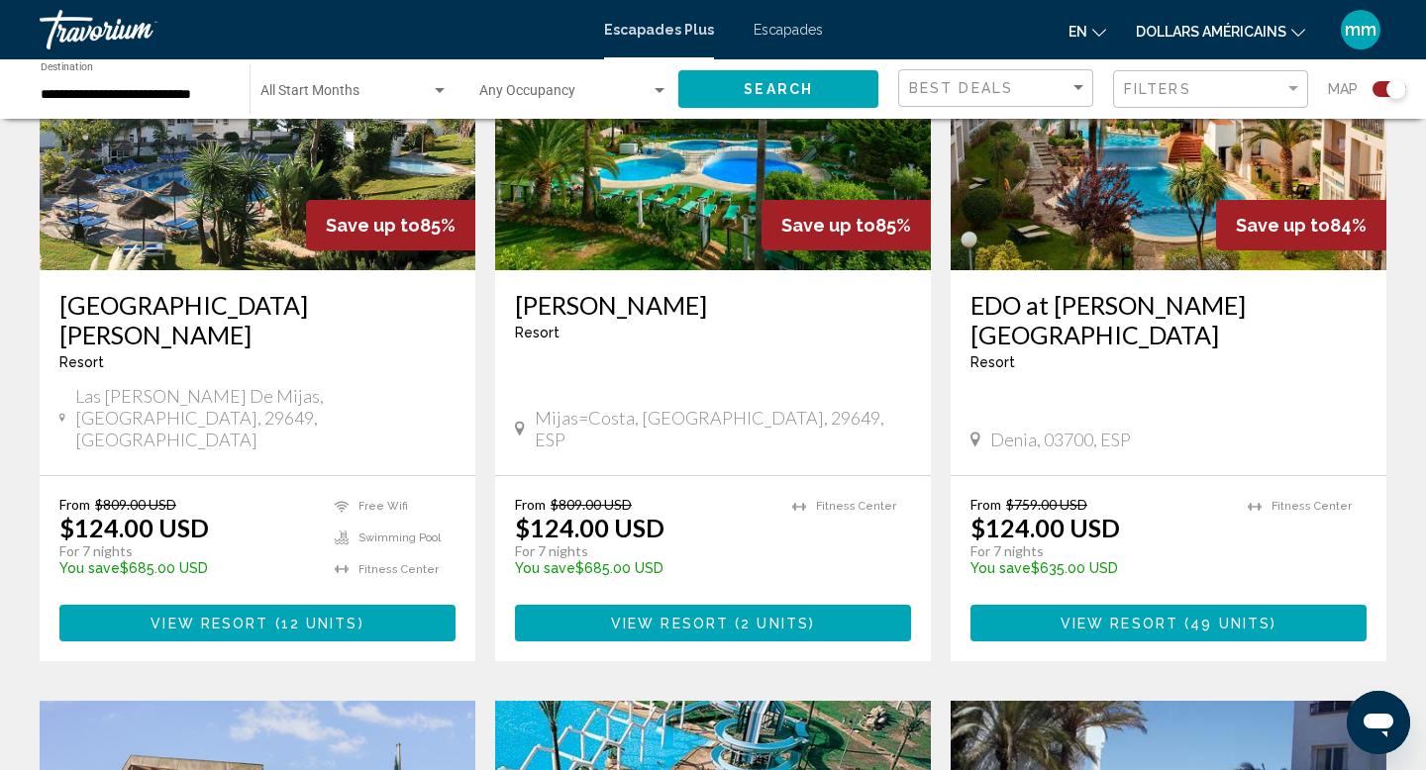
scroll to position [871, 0]
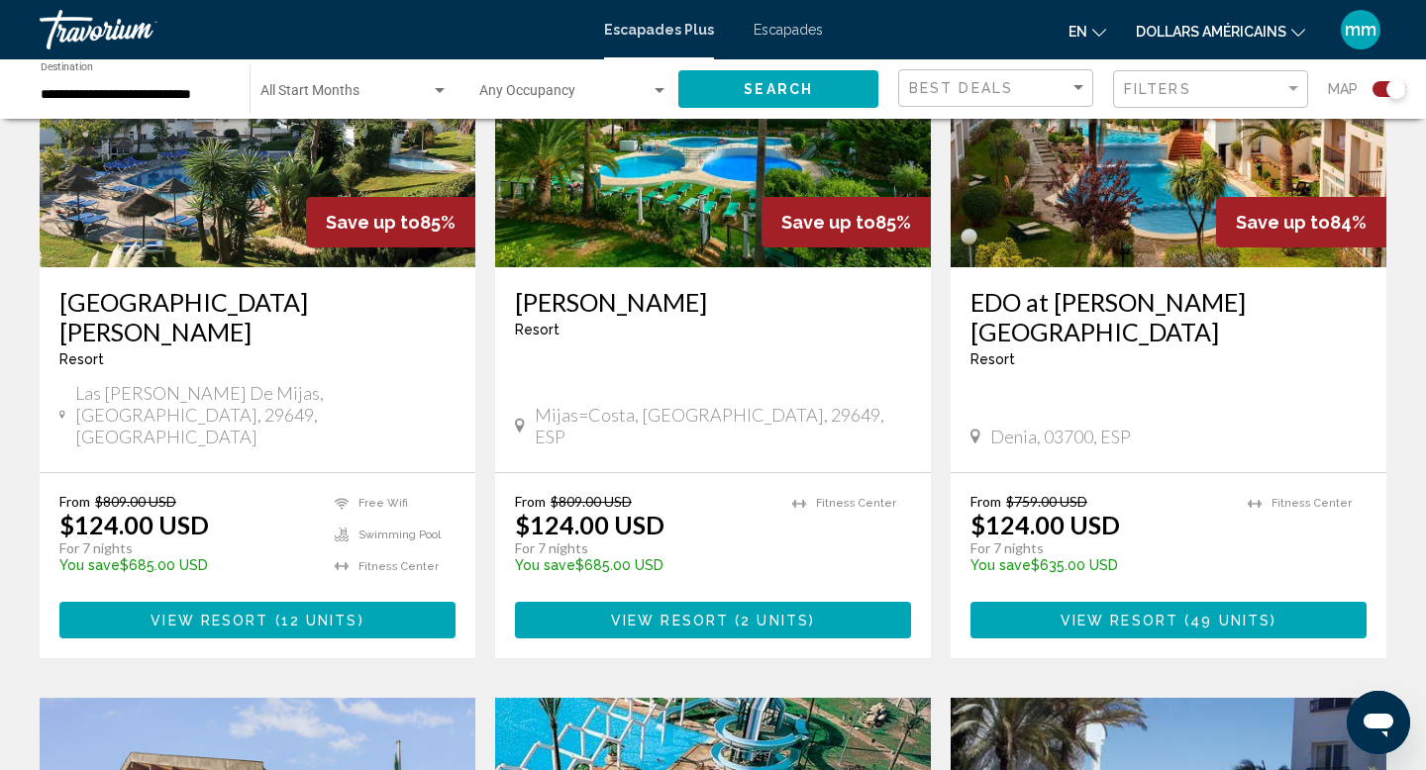
click at [761, 613] on span "2 units" at bounding box center [774, 621] width 68 height 16
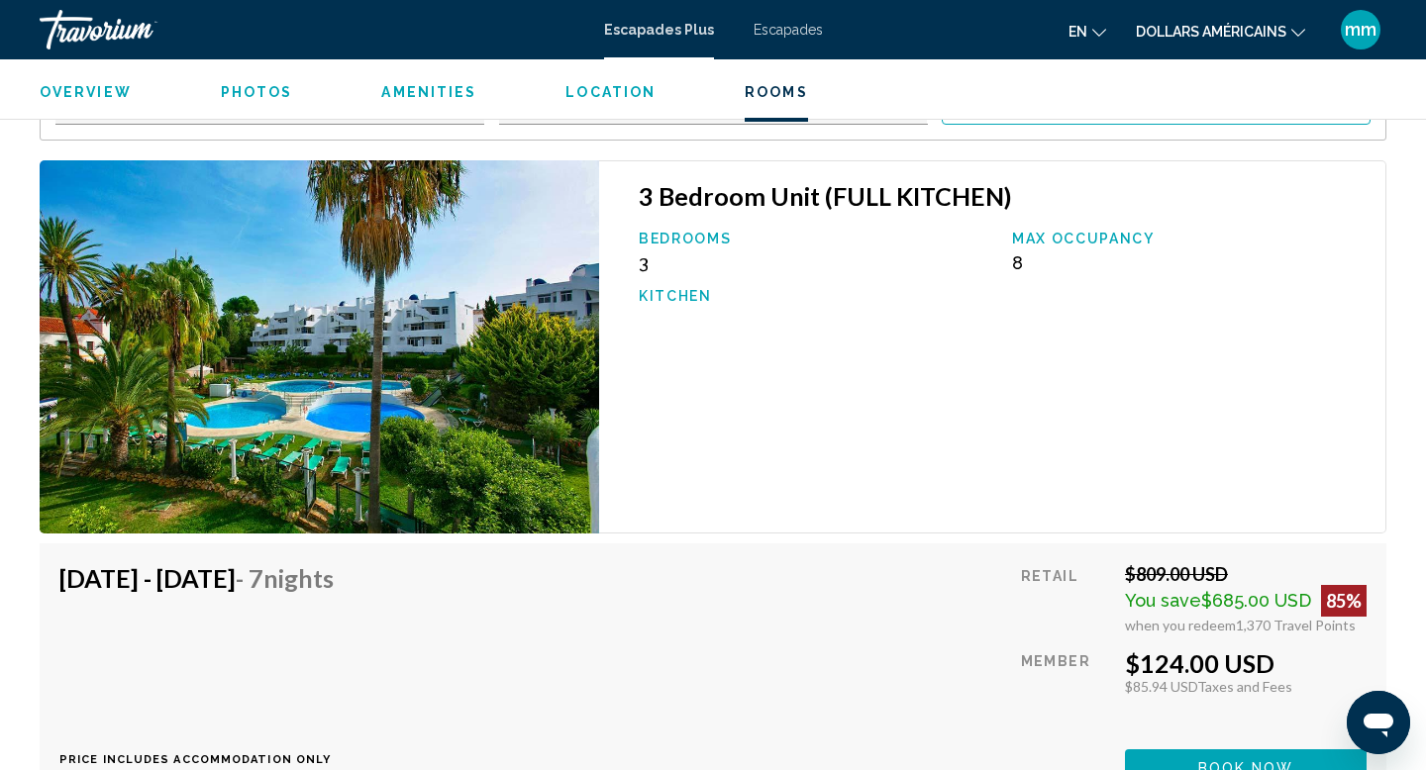
scroll to position [3213, 0]
